Goal: Information Seeking & Learning: Learn about a topic

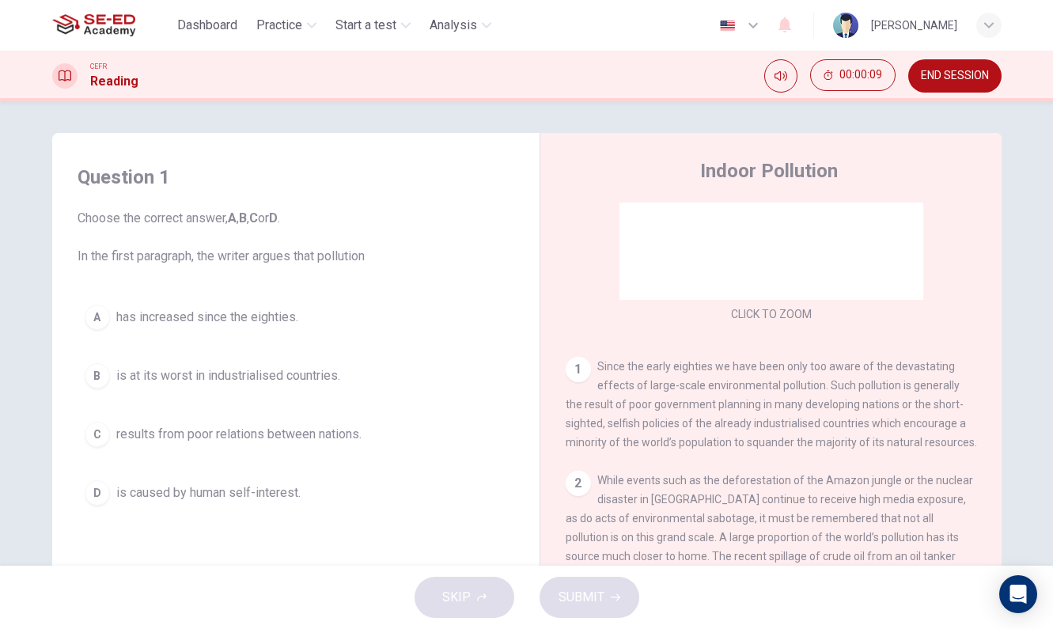
scroll to position [180, 0]
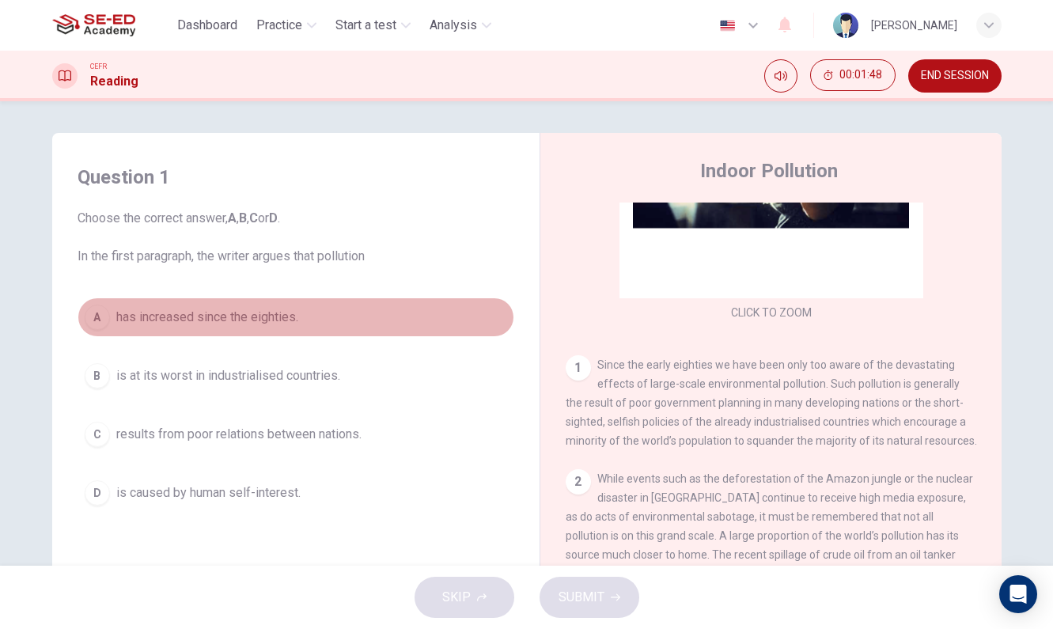
click at [184, 320] on span "has increased since the eighties." at bounding box center [207, 317] width 182 height 19
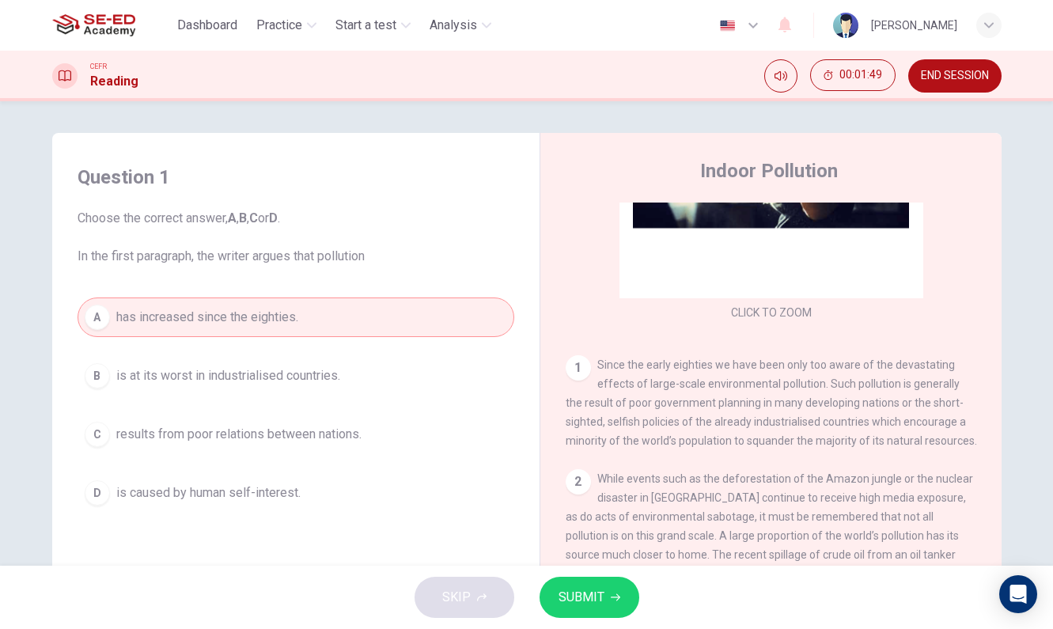
click at [596, 597] on span "SUBMIT" at bounding box center [582, 597] width 46 height 22
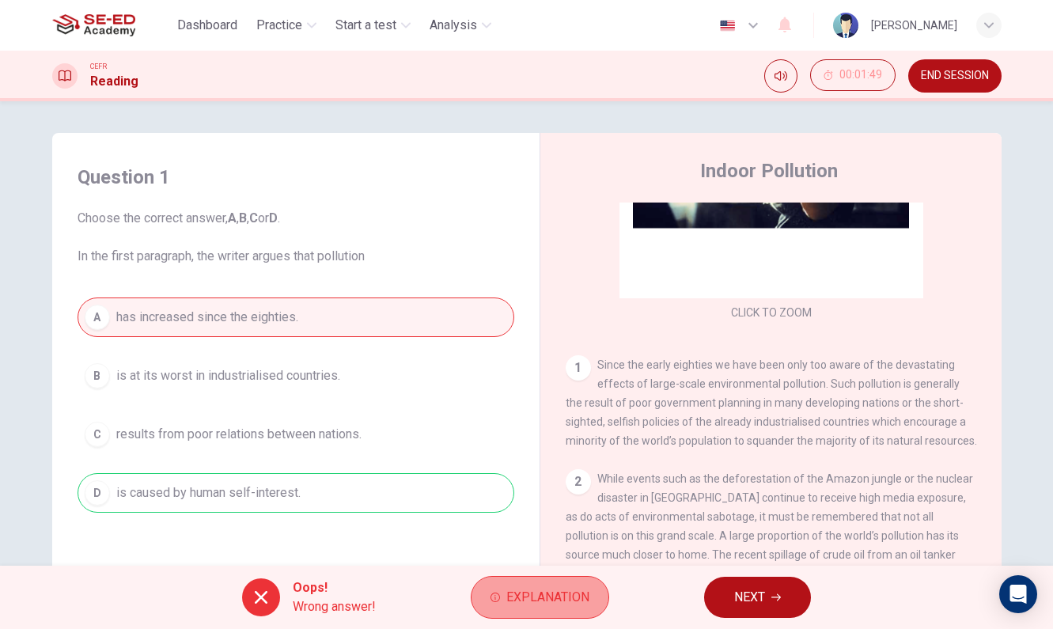
click at [575, 597] on span "Explanation" at bounding box center [547, 597] width 83 height 22
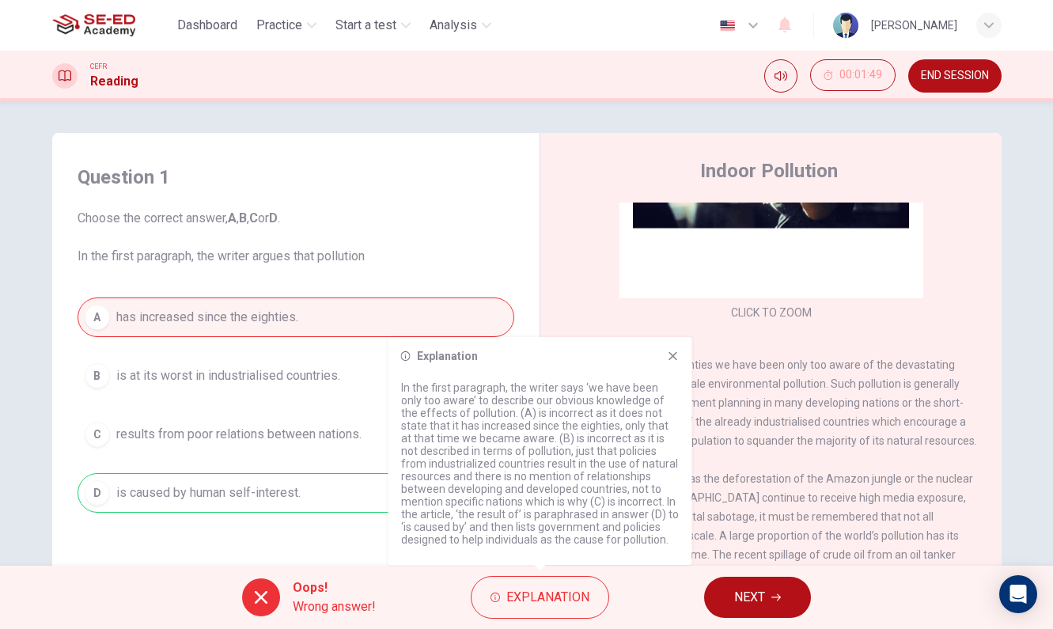
scroll to position [0, 0]
click at [673, 356] on icon at bounding box center [673, 356] width 9 height 9
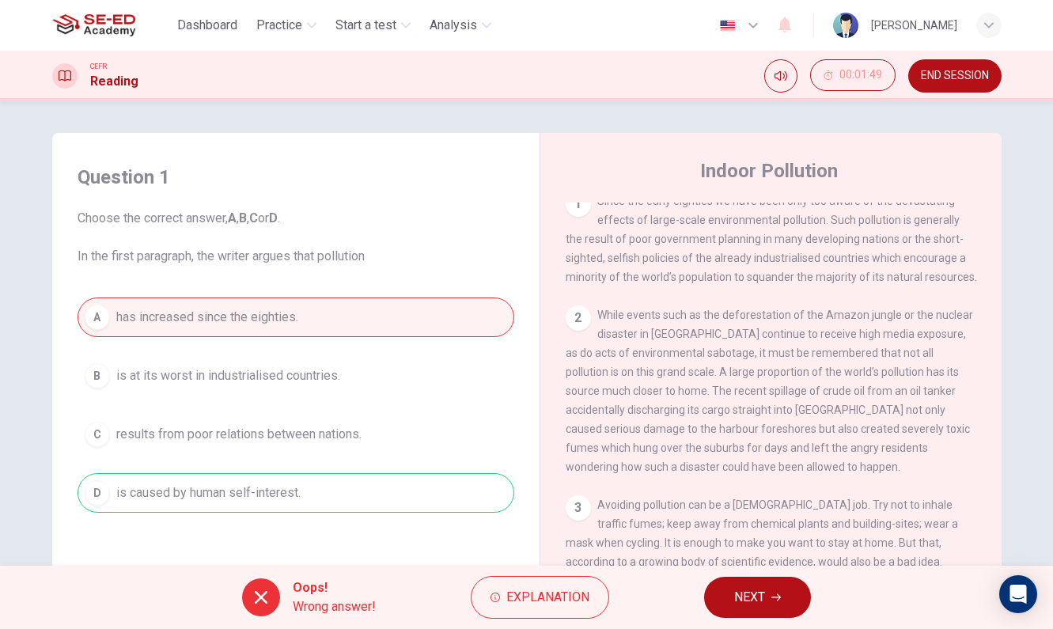
scroll to position [255, 0]
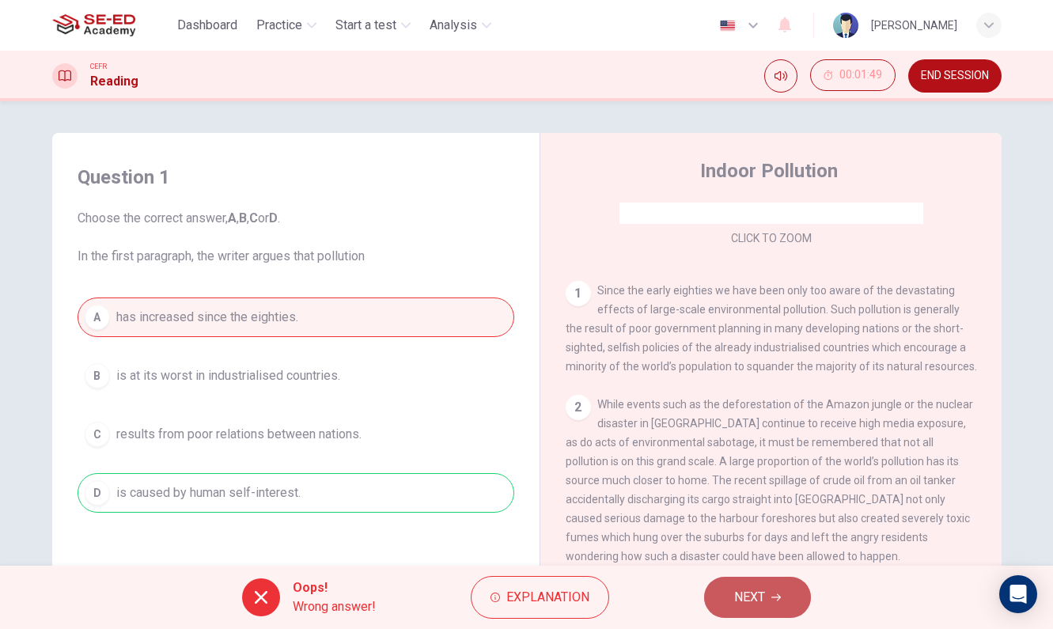
click at [761, 594] on span "NEXT" at bounding box center [749, 597] width 31 height 22
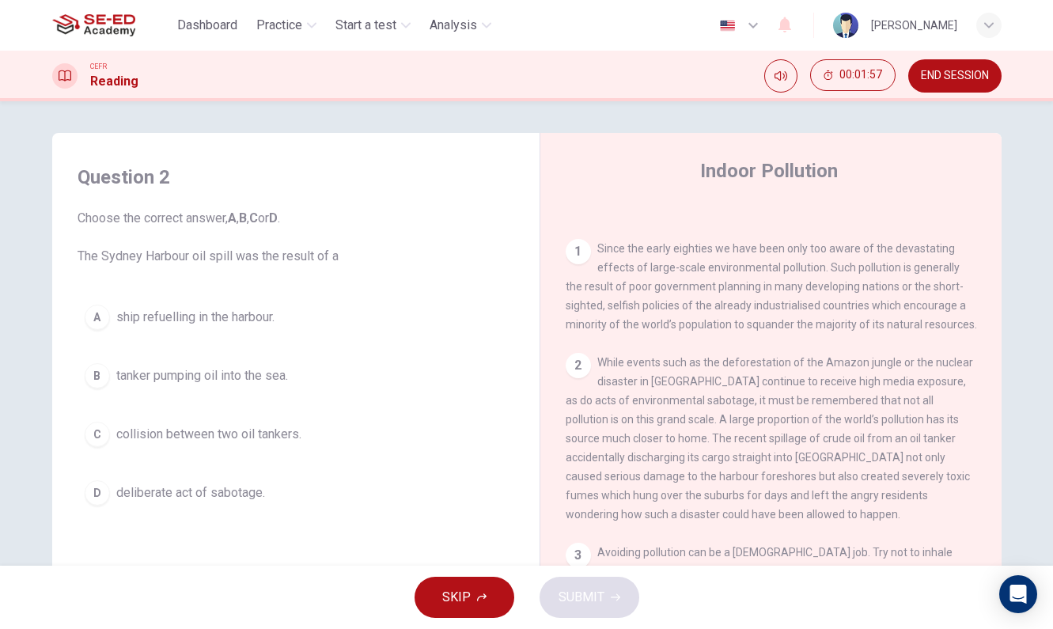
scroll to position [305, 0]
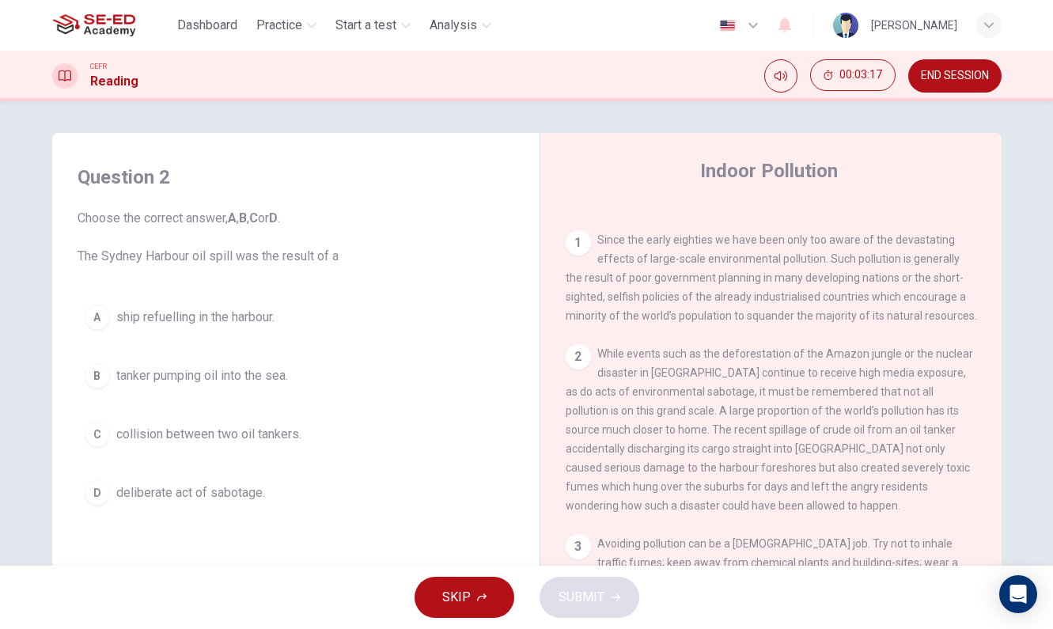
drag, startPoint x: 813, startPoint y: 471, endPoint x: 843, endPoint y: 471, distance: 29.3
click at [843, 471] on span "While events such as the deforestation of the Amazon jungle or the nuclear disa…" at bounding box center [769, 429] width 407 height 165
drag, startPoint x: 851, startPoint y: 472, endPoint x: 821, endPoint y: 471, distance: 30.1
click at [821, 471] on span "While events such as the deforestation of the Amazon jungle or the nuclear disa…" at bounding box center [769, 429] width 407 height 165
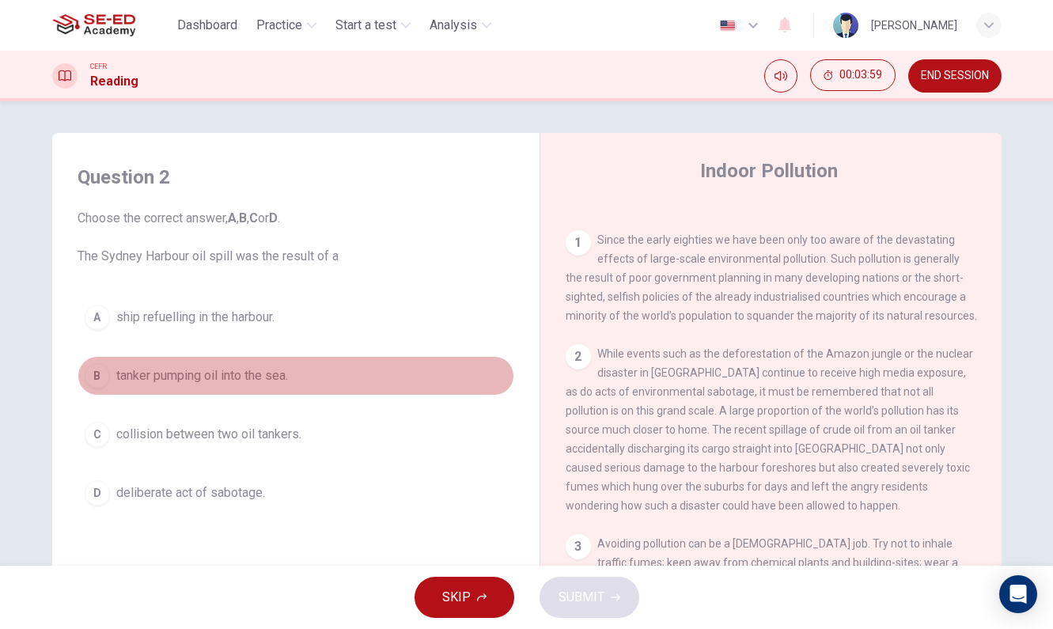
click at [195, 378] on span "tanker pumping oil into the sea." at bounding box center [202, 375] width 172 height 19
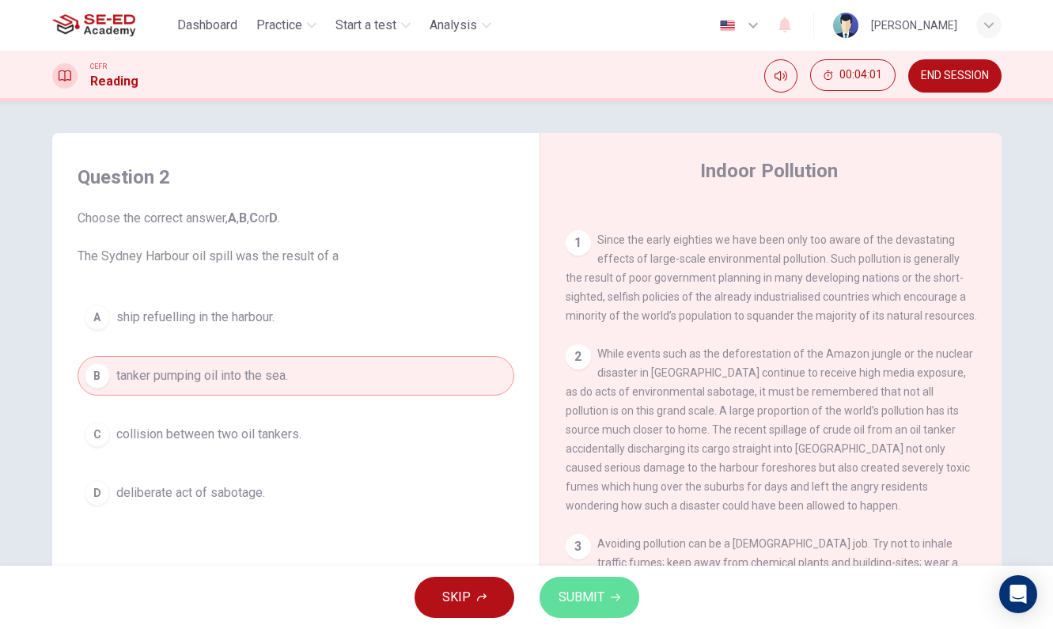
click at [584, 601] on span "SUBMIT" at bounding box center [582, 597] width 46 height 22
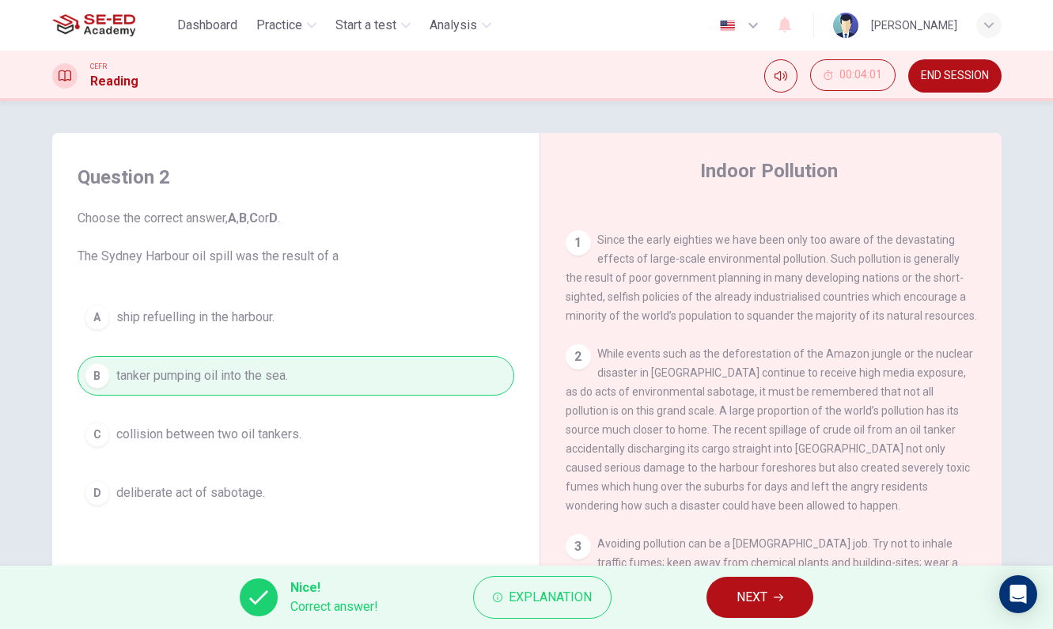
drag, startPoint x: 598, startPoint y: 354, endPoint x: 710, endPoint y: 498, distance: 182.2
click at [710, 498] on div "2 While events such as the deforestation of the Amazon jungle or the nuclear di…" at bounding box center [771, 429] width 411 height 171
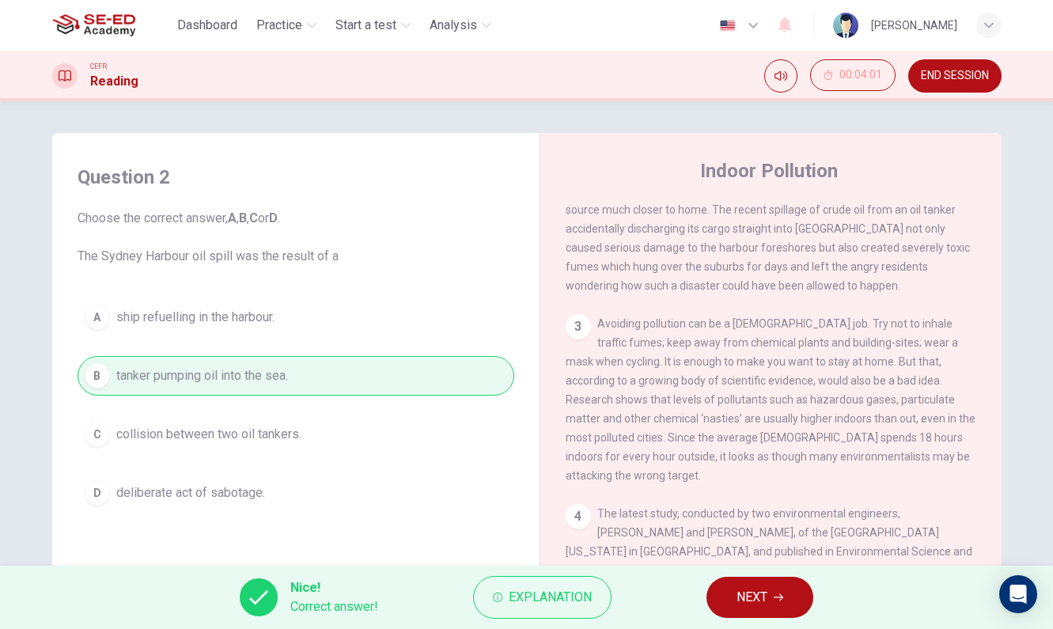
scroll to position [540, 0]
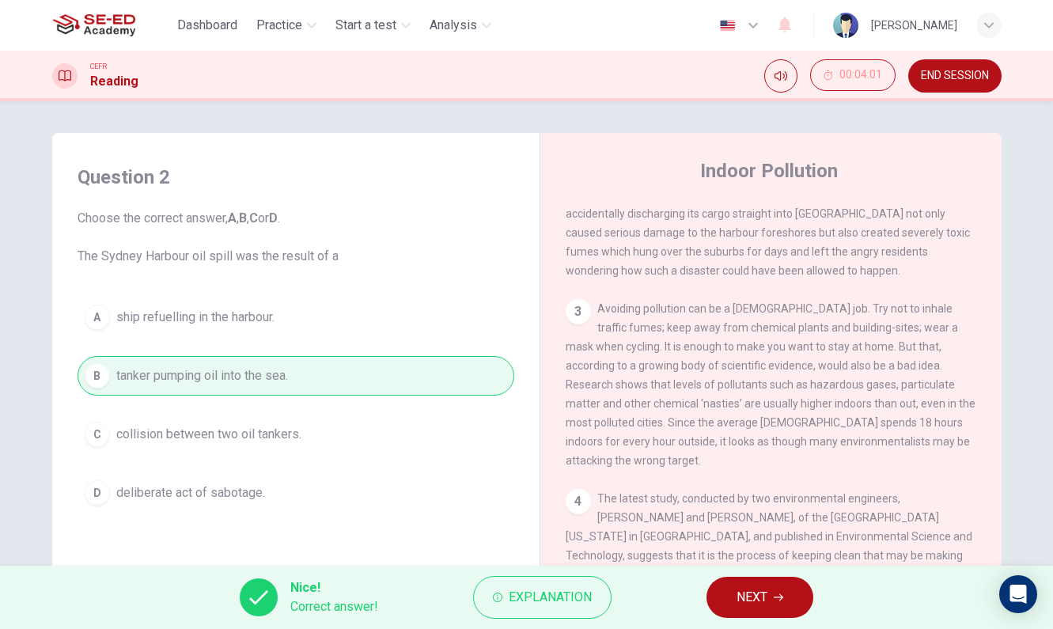
click at [756, 603] on span "NEXT" at bounding box center [752, 597] width 31 height 22
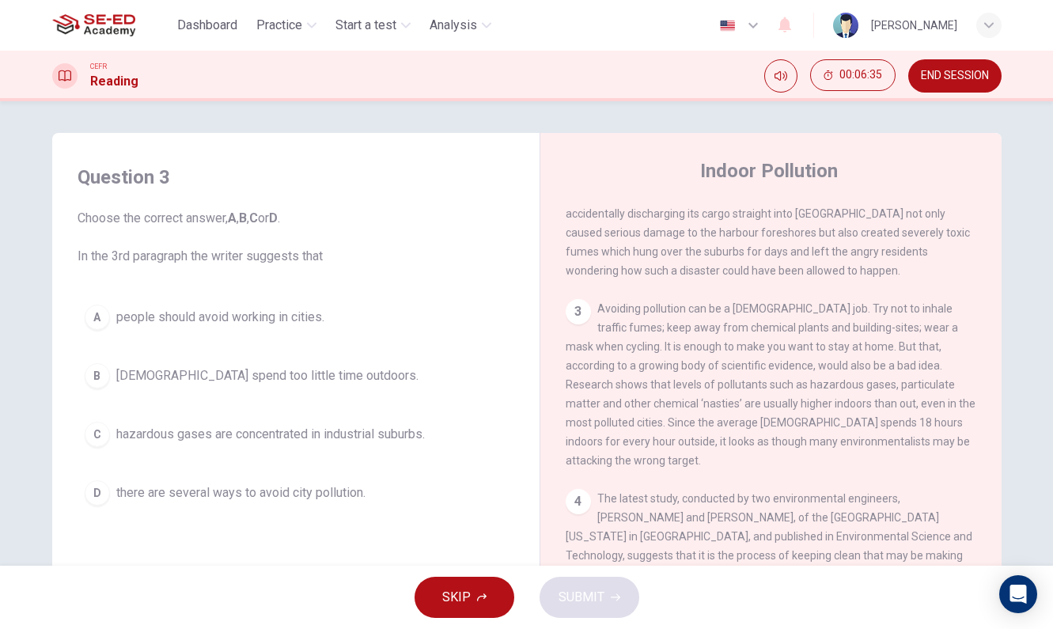
click at [320, 434] on span "hazardous gases are concentrated in industrial suburbs." at bounding box center [270, 434] width 309 height 19
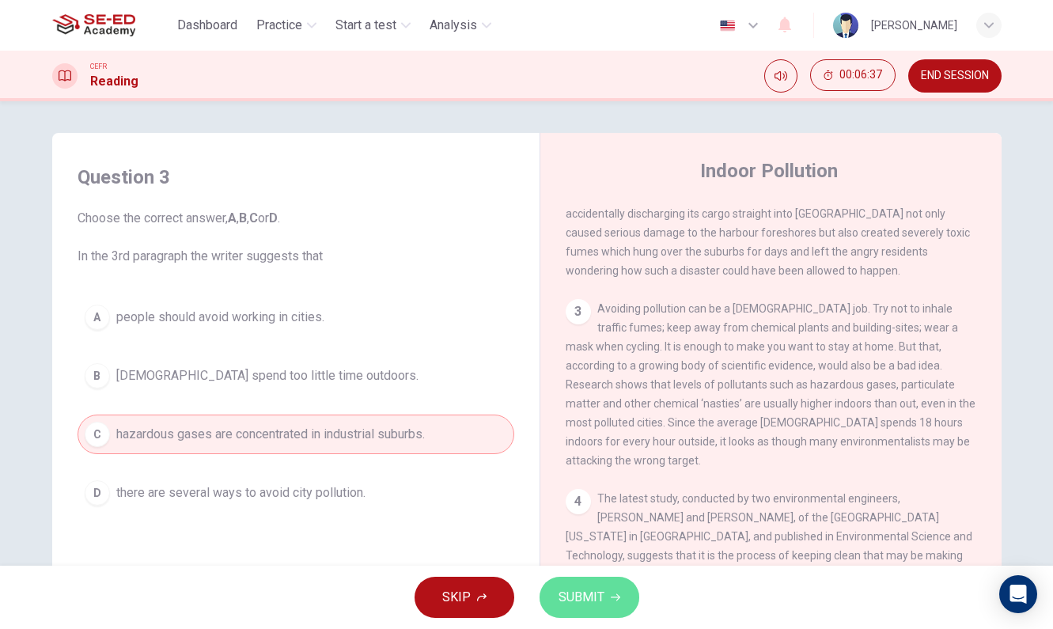
click at [587, 602] on span "SUBMIT" at bounding box center [582, 597] width 46 height 22
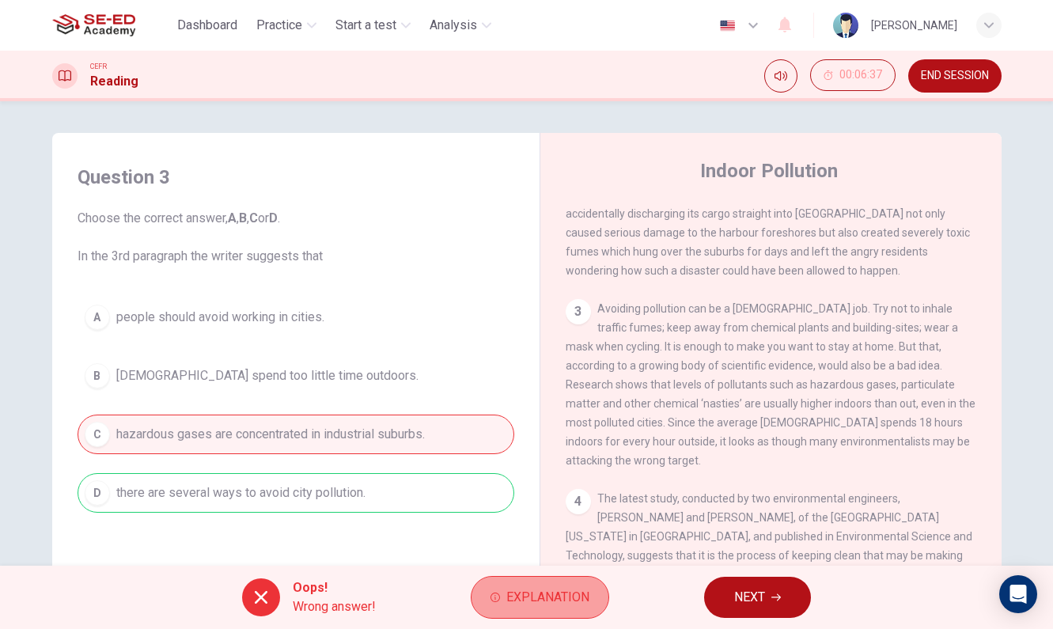
click at [517, 593] on span "Explanation" at bounding box center [547, 597] width 83 height 22
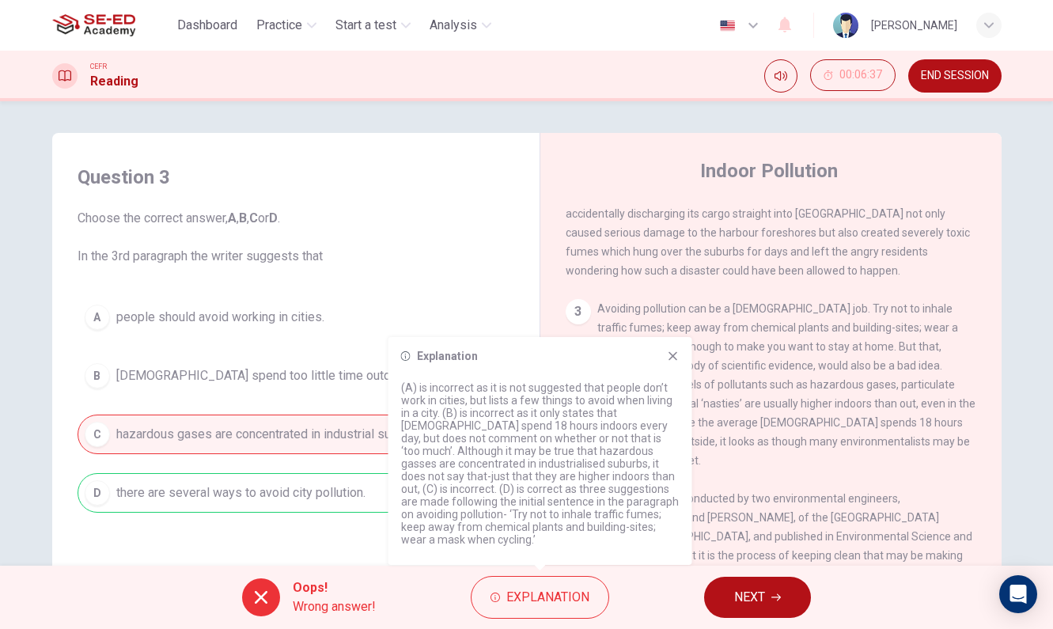
click at [669, 362] on icon at bounding box center [673, 356] width 13 height 13
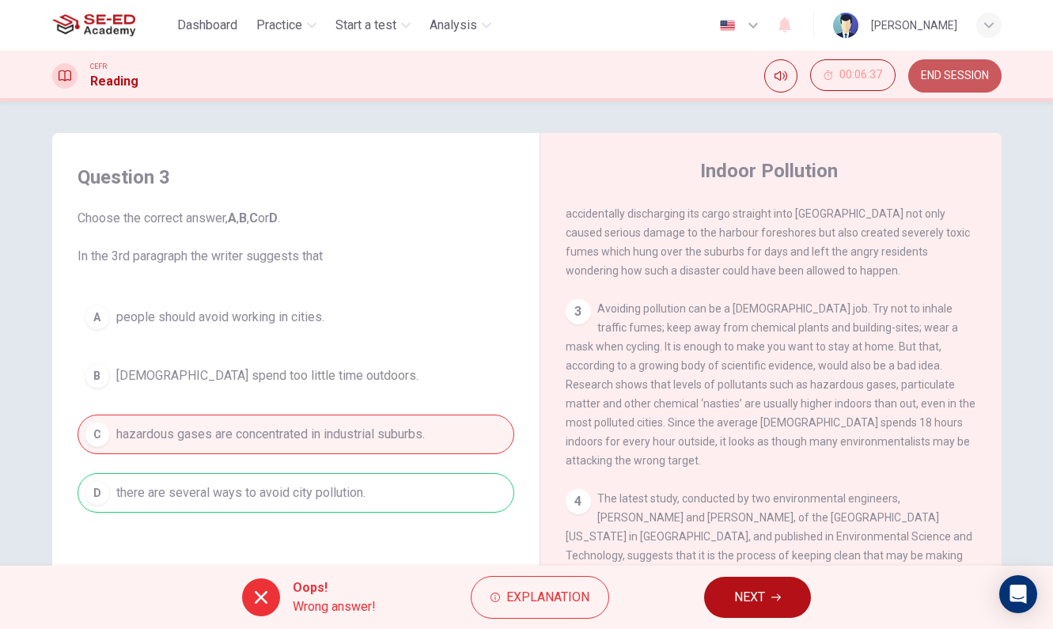
click at [949, 78] on span "END SESSION" at bounding box center [955, 76] width 68 height 13
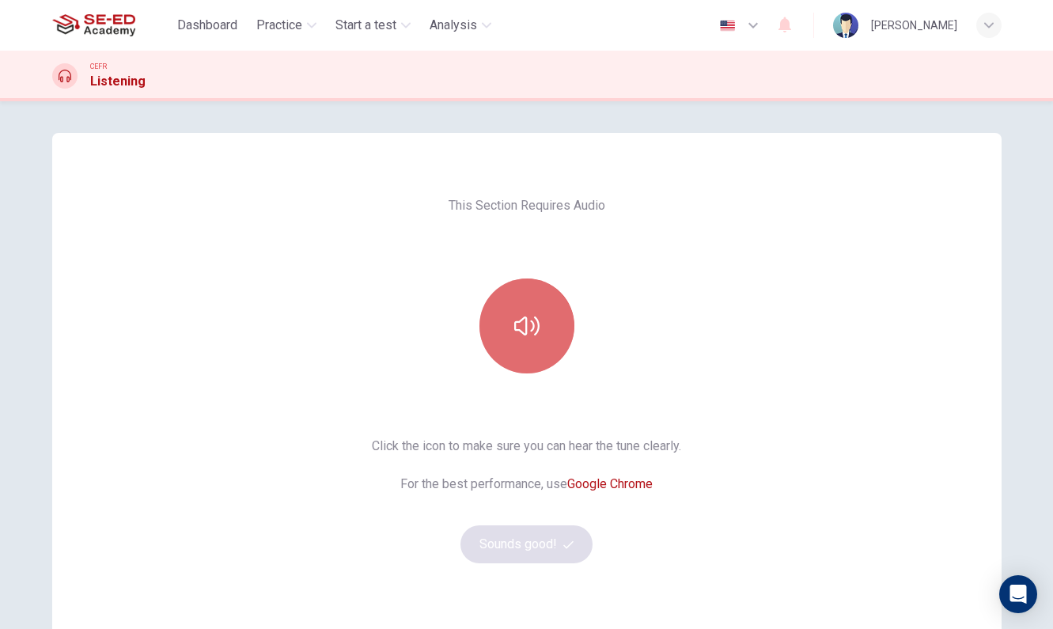
click at [533, 354] on button "button" at bounding box center [526, 326] width 95 height 95
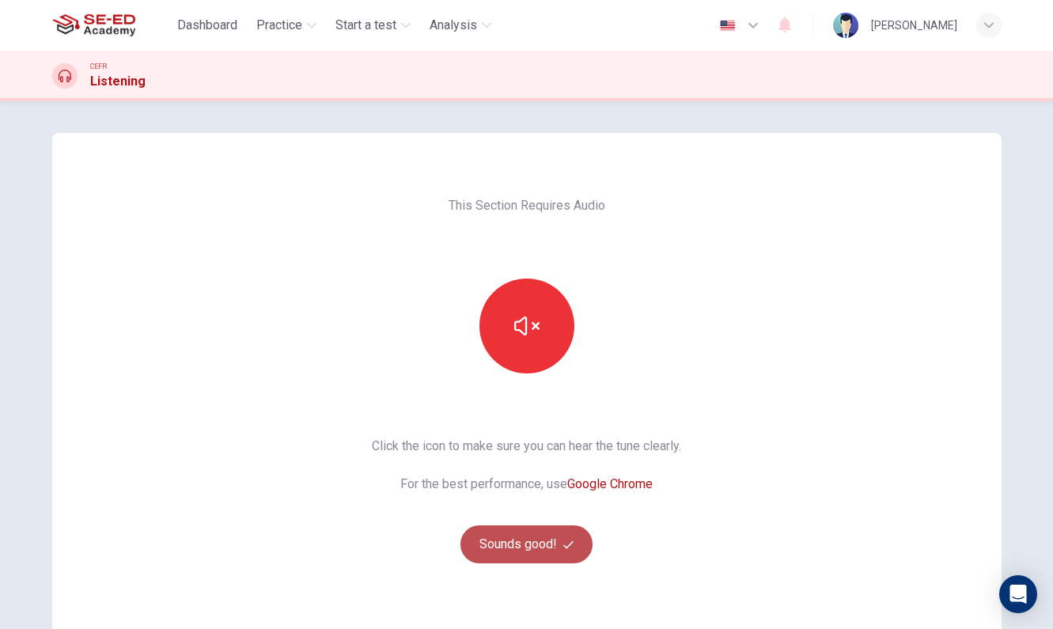
click at [533, 548] on button "Sounds good!" at bounding box center [526, 544] width 133 height 38
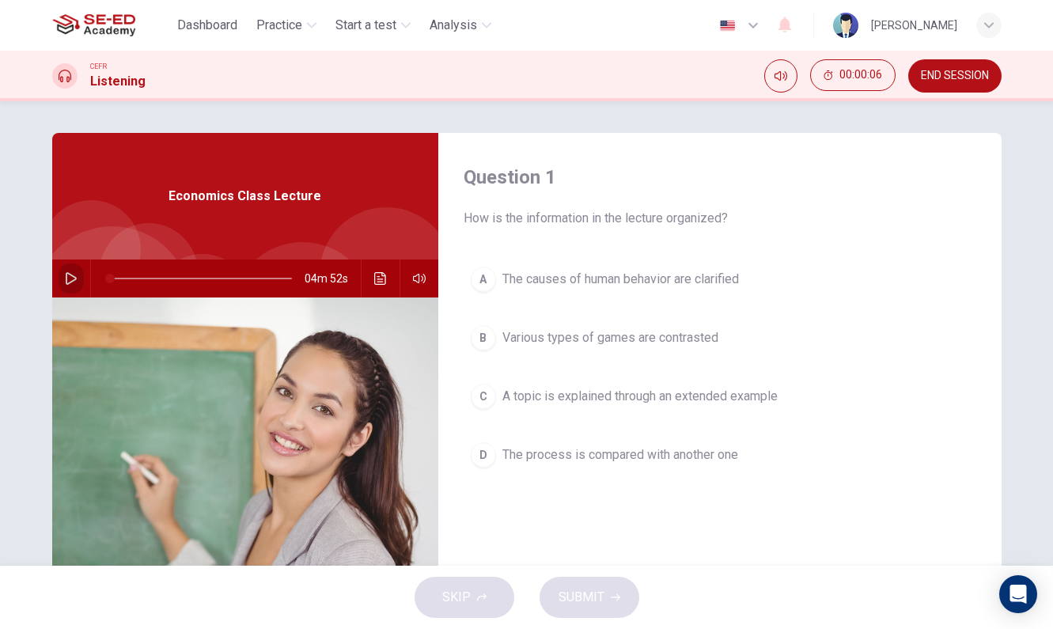
click at [71, 278] on icon "button" at bounding box center [71, 278] width 13 height 13
click at [70, 281] on icon "button" at bounding box center [71, 278] width 13 height 13
click at [70, 275] on icon "button" at bounding box center [71, 278] width 11 height 13
click at [69, 279] on icon "button" at bounding box center [70, 278] width 9 height 9
click at [518, 402] on span "A topic is explained through an extended example" at bounding box center [639, 396] width 275 height 19
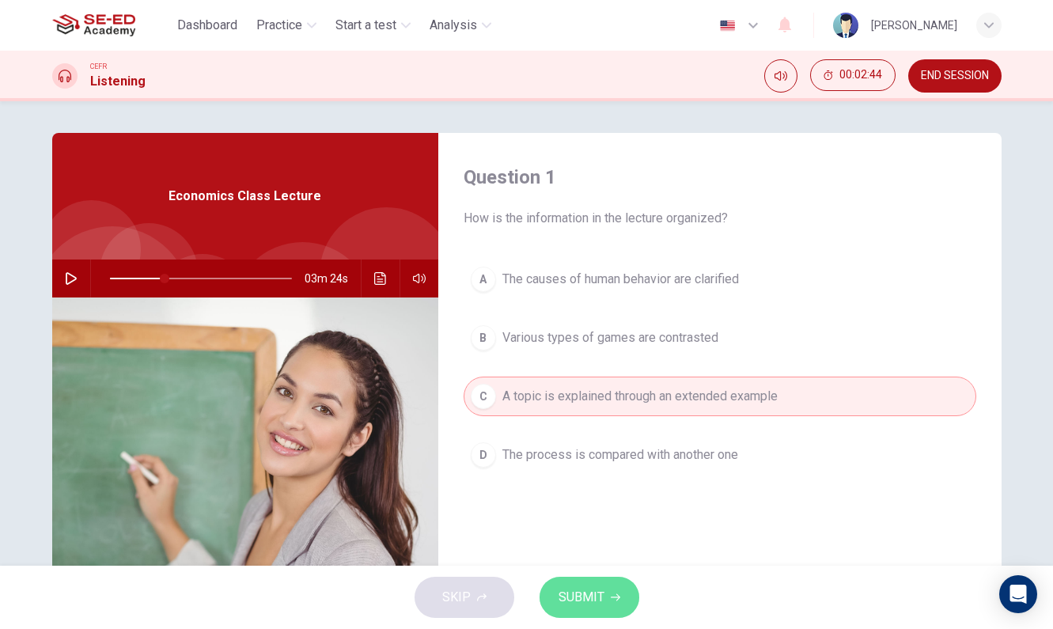
click at [582, 599] on span "SUBMIT" at bounding box center [582, 597] width 46 height 22
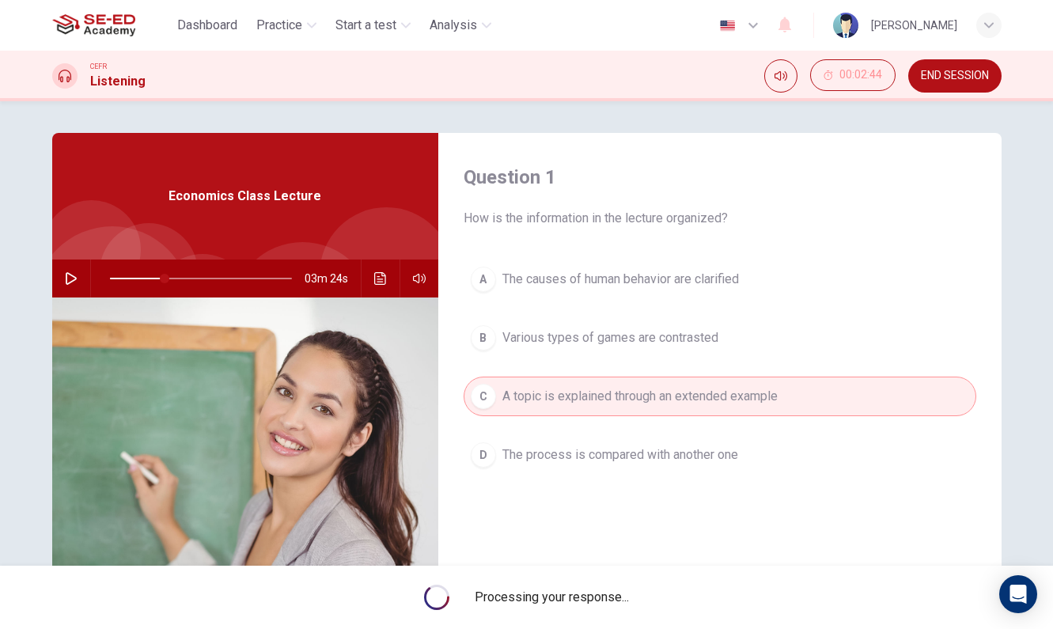
type input "30"
